Goal: Ask a question

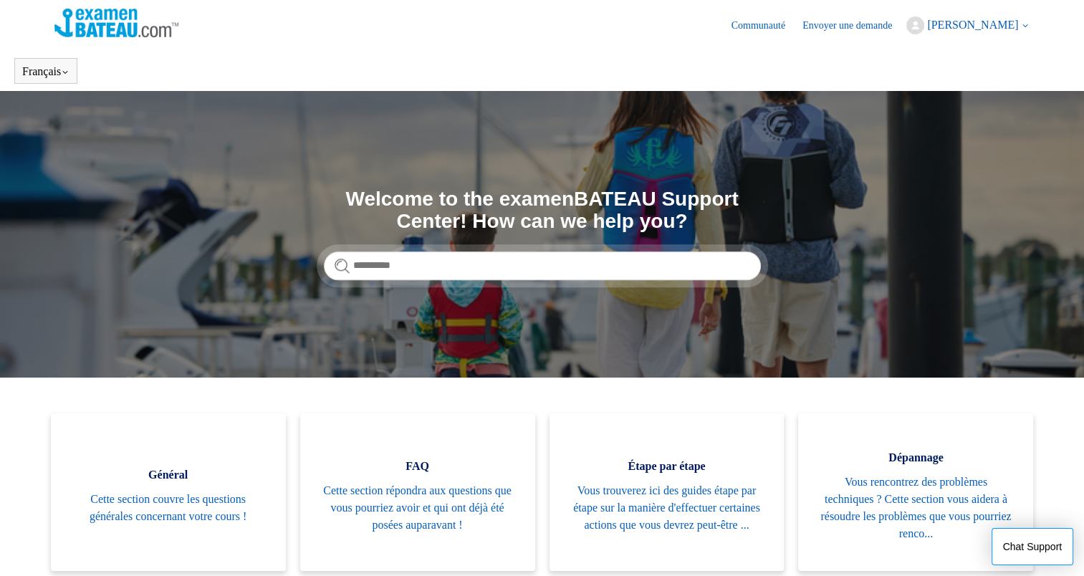
click at [963, 26] on span "[PERSON_NAME]" at bounding box center [972, 25] width 91 height 12
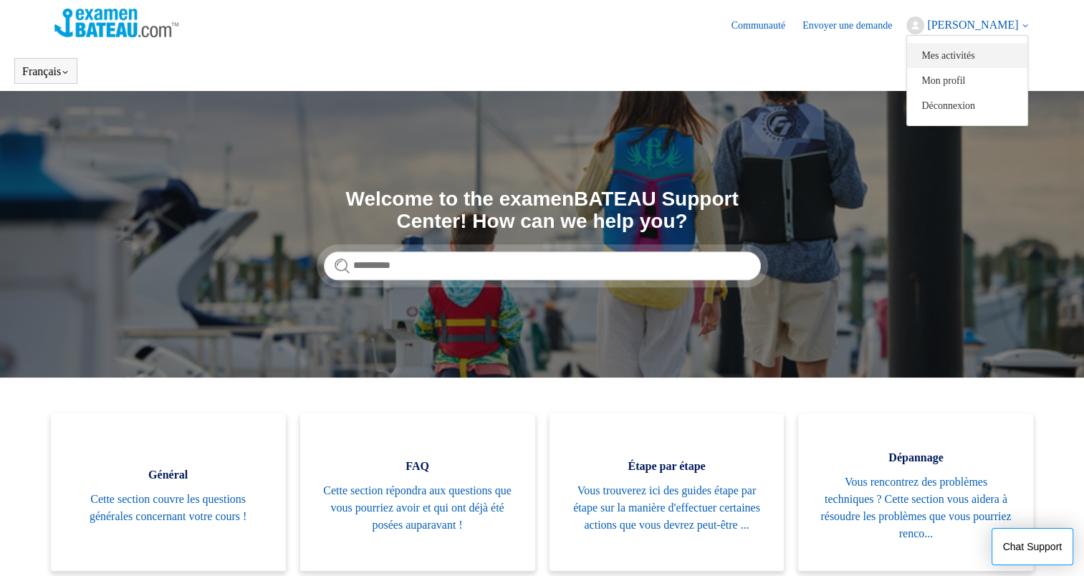
click at [960, 54] on link "Mes activités" at bounding box center [967, 55] width 120 height 25
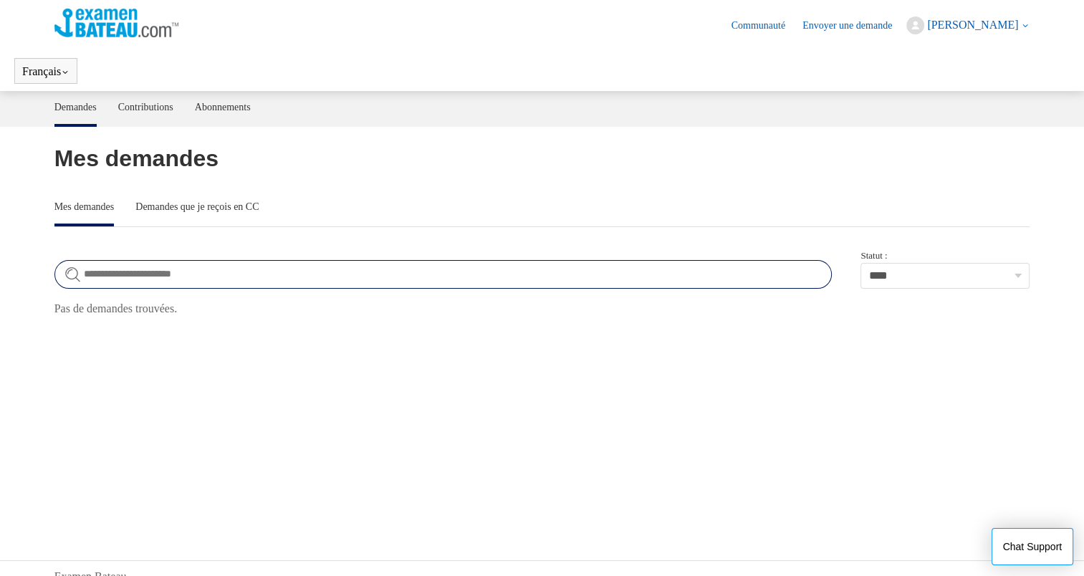
click at [132, 282] on input "Rechercher dans demandes" at bounding box center [443, 274] width 778 height 29
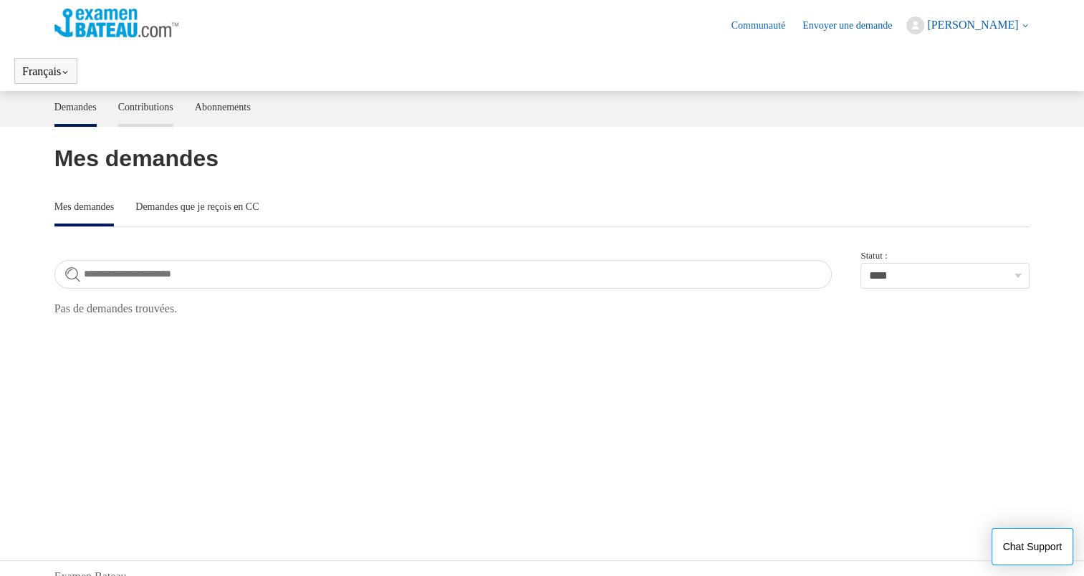
click at [158, 110] on link "Contributions" at bounding box center [145, 106] width 55 height 30
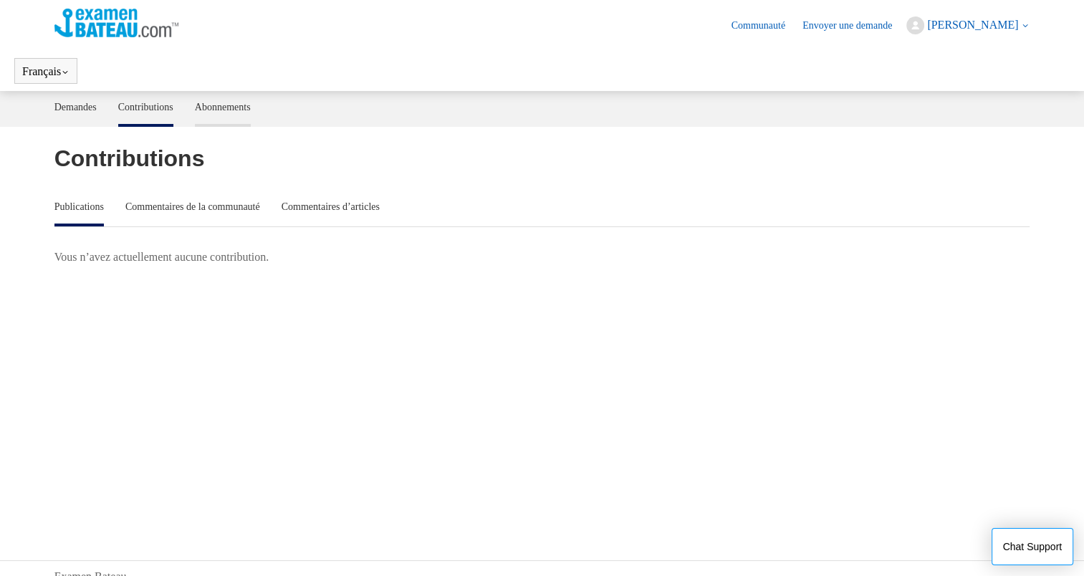
click at [244, 109] on link "Abonnements" at bounding box center [223, 106] width 56 height 30
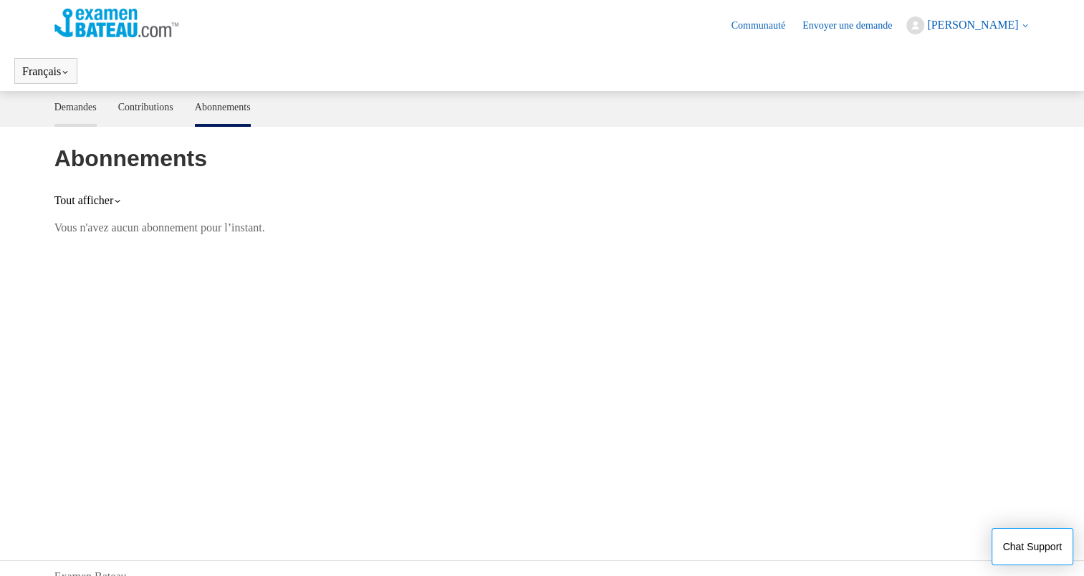
click at [82, 112] on link "Demandes" at bounding box center [75, 106] width 42 height 30
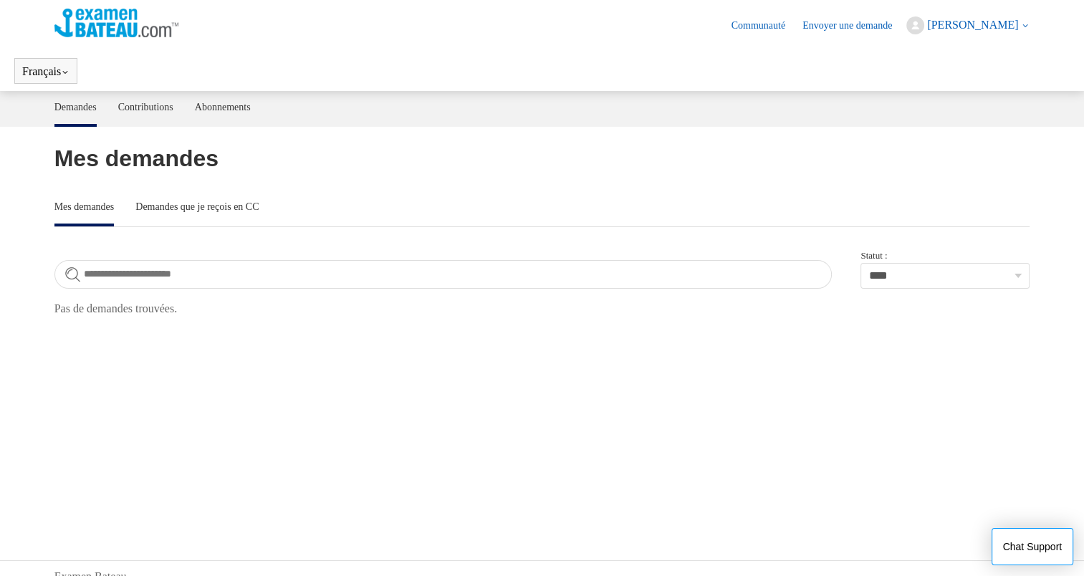
click at [868, 27] on link "Envoyer une demande" at bounding box center [855, 25] width 104 height 15
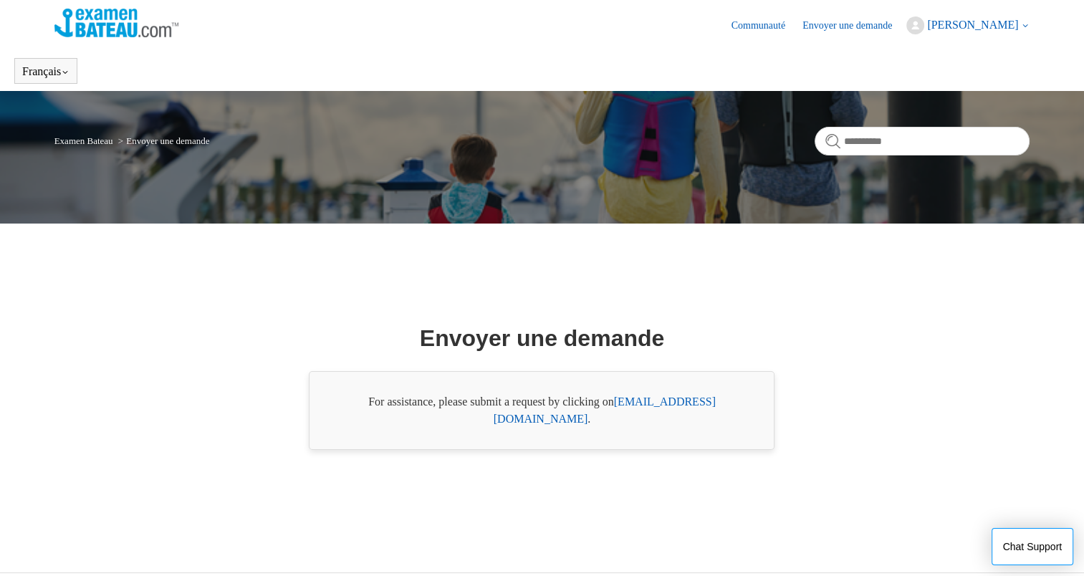
click at [662, 409] on link "support@boat-ed.com" at bounding box center [605, 410] width 222 height 29
click at [763, 27] on link "Communauté" at bounding box center [766, 25] width 68 height 15
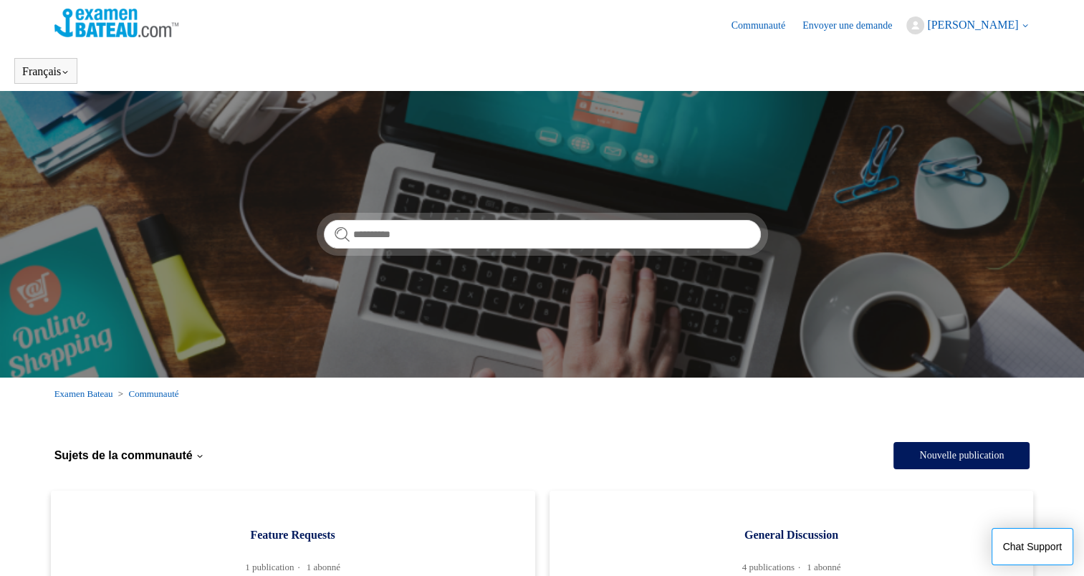
click at [754, 20] on link "Communauté" at bounding box center [766, 25] width 68 height 15
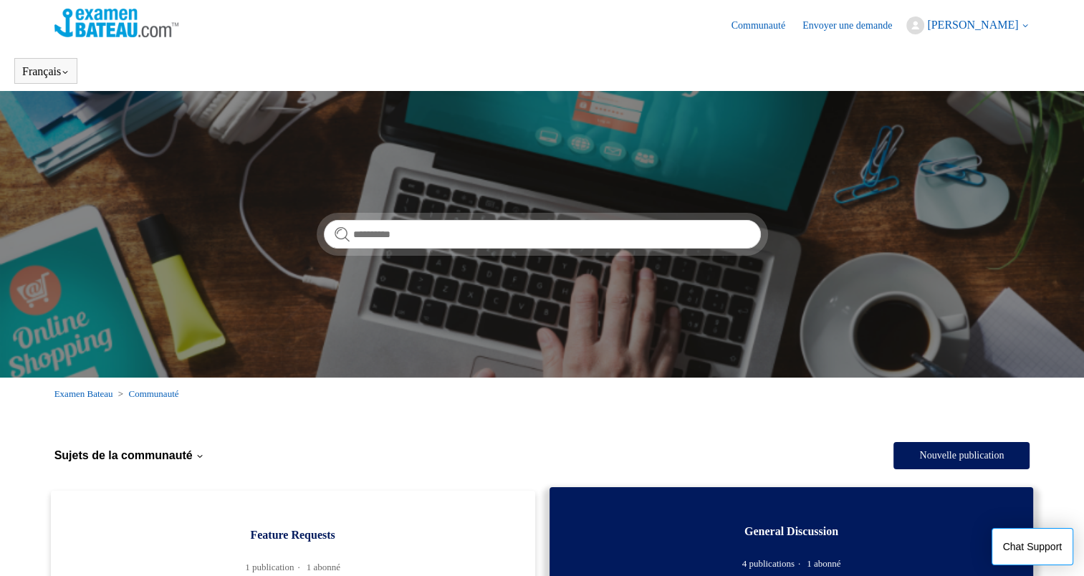
click at [912, 507] on link "General Discussion 4 publications 1 abonné" at bounding box center [792, 543] width 484 height 113
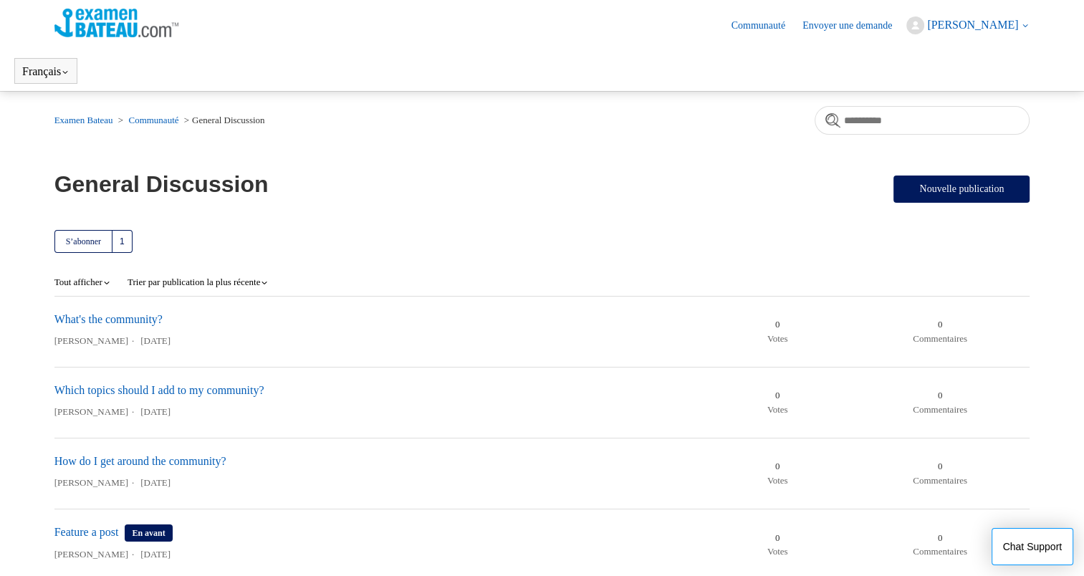
click at [843, 23] on link "Envoyer une demande" at bounding box center [855, 25] width 104 height 15
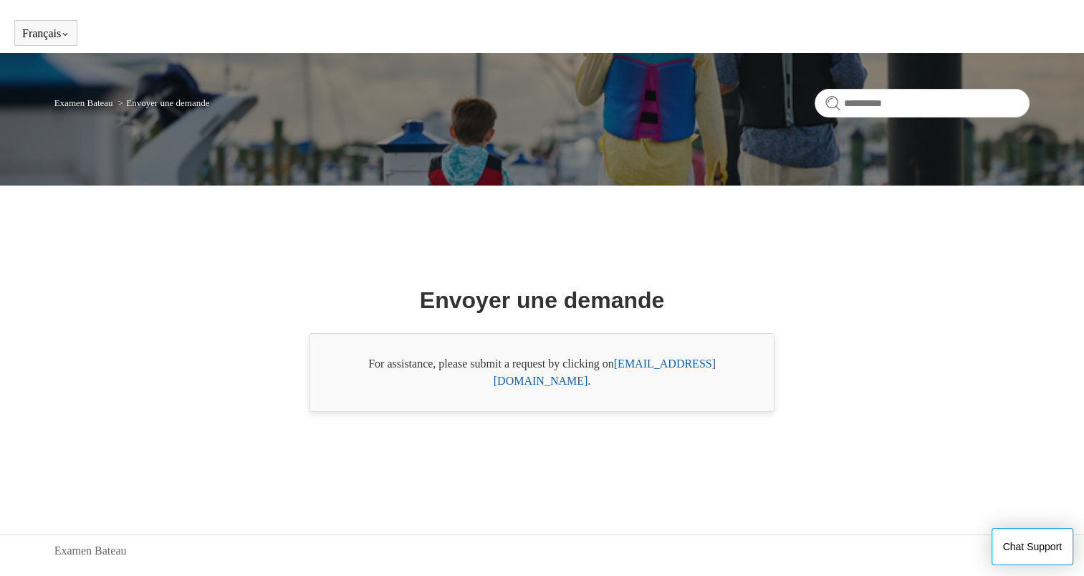
scroll to position [55, 0]
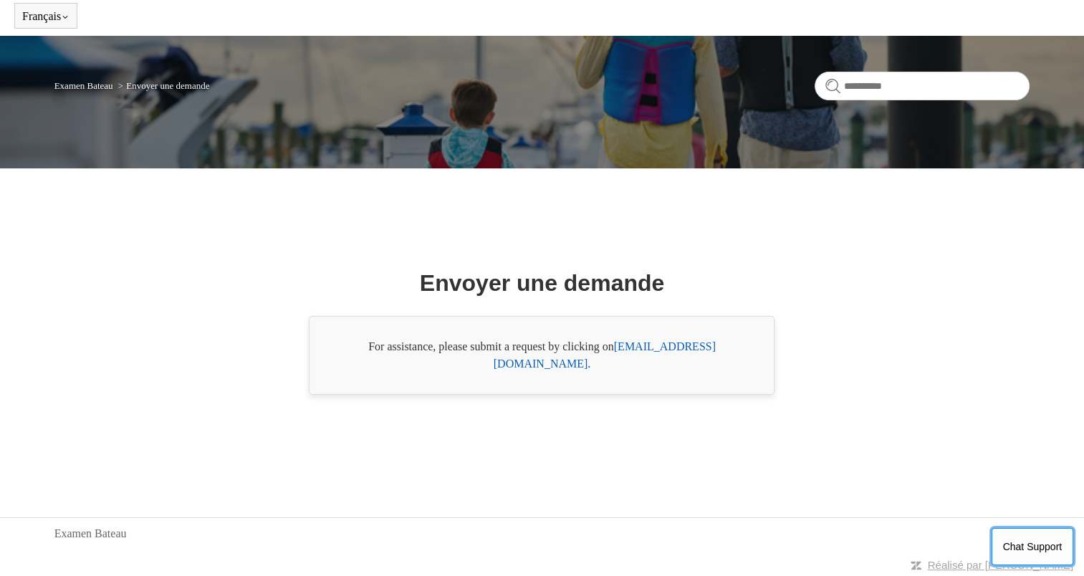
click at [1028, 546] on button "Chat Support" at bounding box center [1033, 546] width 82 height 37
